Goal: Information Seeking & Learning: Find specific fact

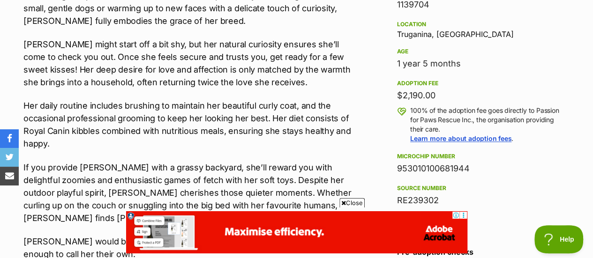
scroll to position [656, 0]
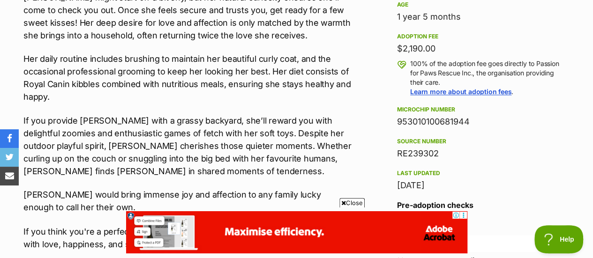
drag, startPoint x: 481, startPoint y: 122, endPoint x: 372, endPoint y: 119, distance: 109.8
copy div "953010100681944"
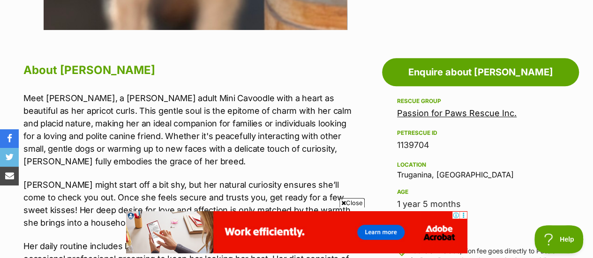
scroll to position [0, 0]
drag, startPoint x: 433, startPoint y: 144, endPoint x: 395, endPoint y: 146, distance: 38.5
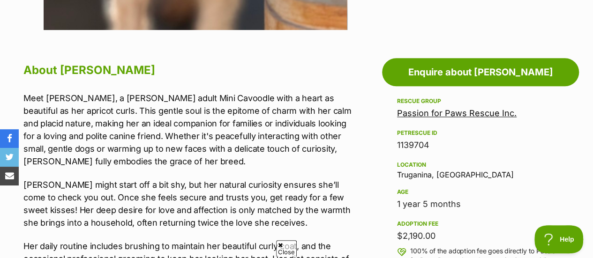
copy div "1139704"
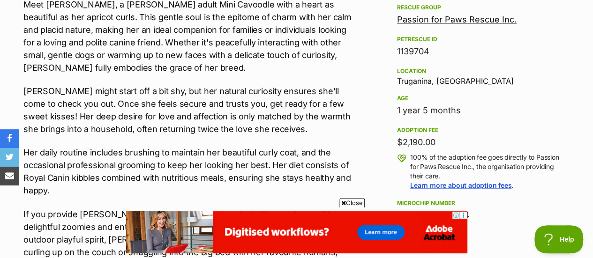
drag, startPoint x: 438, startPoint y: 144, endPoint x: 401, endPoint y: 144, distance: 36.6
click at [401, 144] on div "$2,190.00" at bounding box center [480, 142] width 167 height 13
copy div "2,190.00"
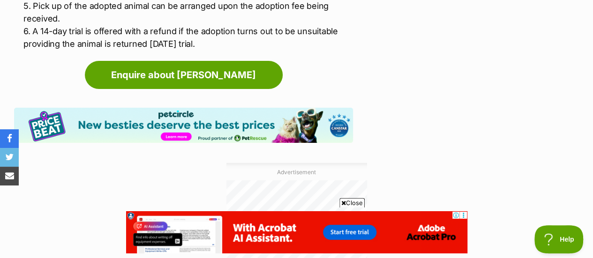
scroll to position [1547, 0]
